Goal: Transaction & Acquisition: Purchase product/service

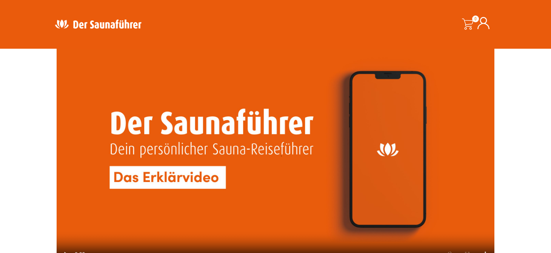
click at [282, 38] on div "Suche" at bounding box center [286, 24] width 158 height 37
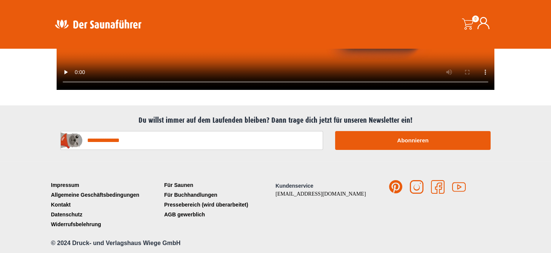
scroll to position [1793, 0]
click at [162, 140] on input "E-Mail-Adresse*" at bounding box center [191, 140] width 262 height 19
type input "**********"
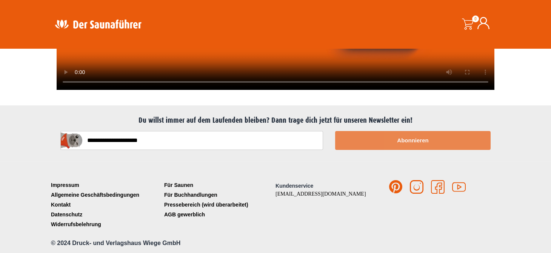
click at [371, 140] on button "Abonnieren" at bounding box center [412, 140] width 155 height 19
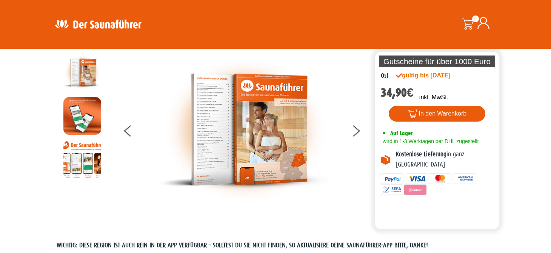
scroll to position [0, 0]
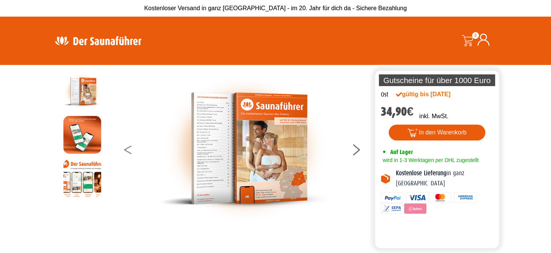
click at [124, 149] on icon at bounding box center [128, 147] width 8 height 5
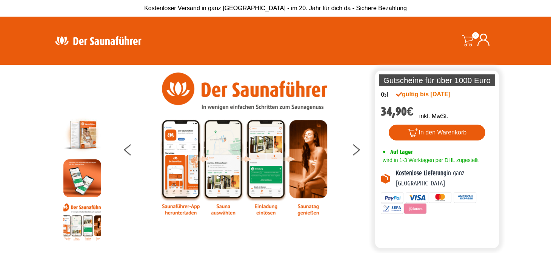
click at [180, 152] on img at bounding box center [245, 143] width 170 height 143
click at [181, 211] on img at bounding box center [245, 143] width 170 height 143
click at [92, 181] on img at bounding box center [82, 178] width 38 height 38
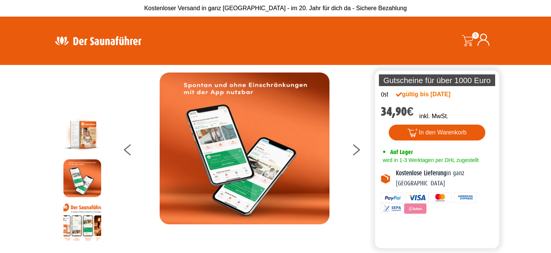
click at [221, 134] on img at bounding box center [245, 148] width 170 height 152
click at [127, 149] on button at bounding box center [133, 150] width 19 height 19
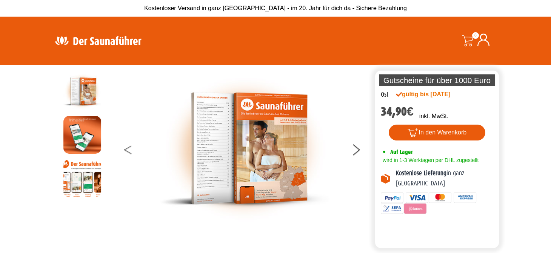
click at [127, 149] on button at bounding box center [133, 150] width 19 height 19
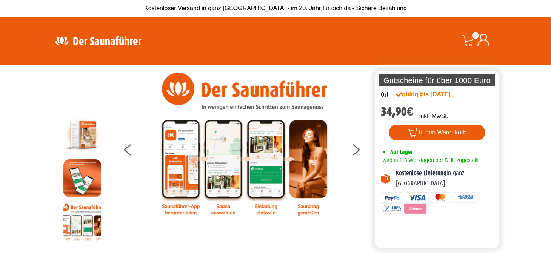
click at [170, 166] on img at bounding box center [245, 143] width 170 height 143
